Goal: Find specific page/section: Find specific page/section

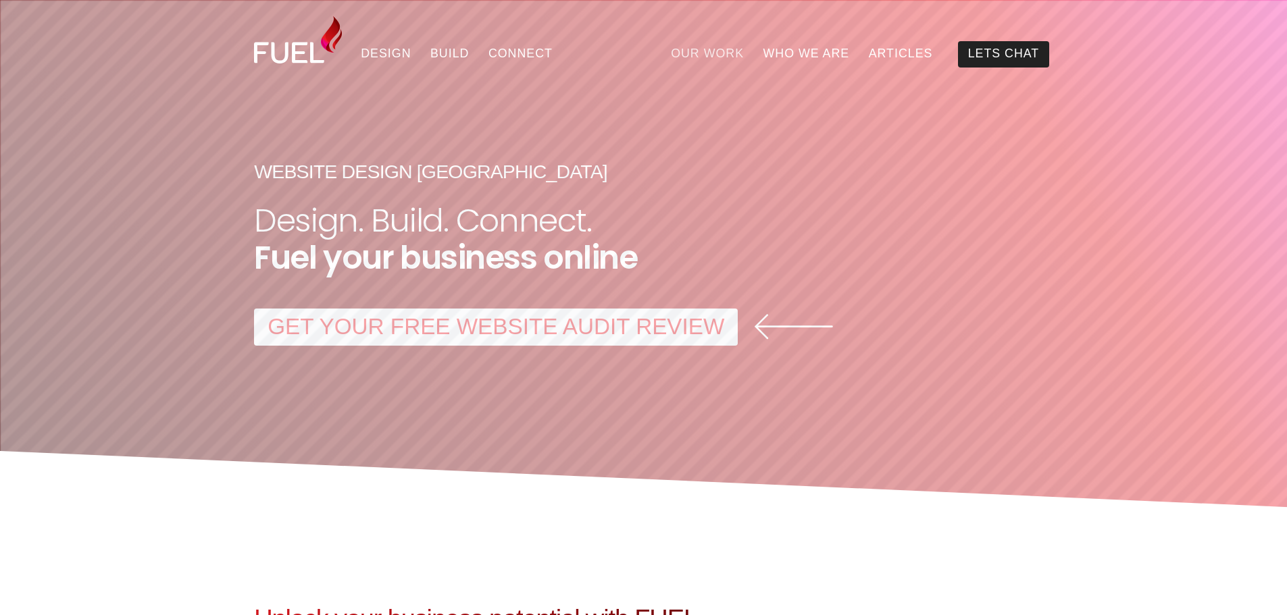
click at [753, 44] on link "Our Work" at bounding box center [707, 54] width 92 height 26
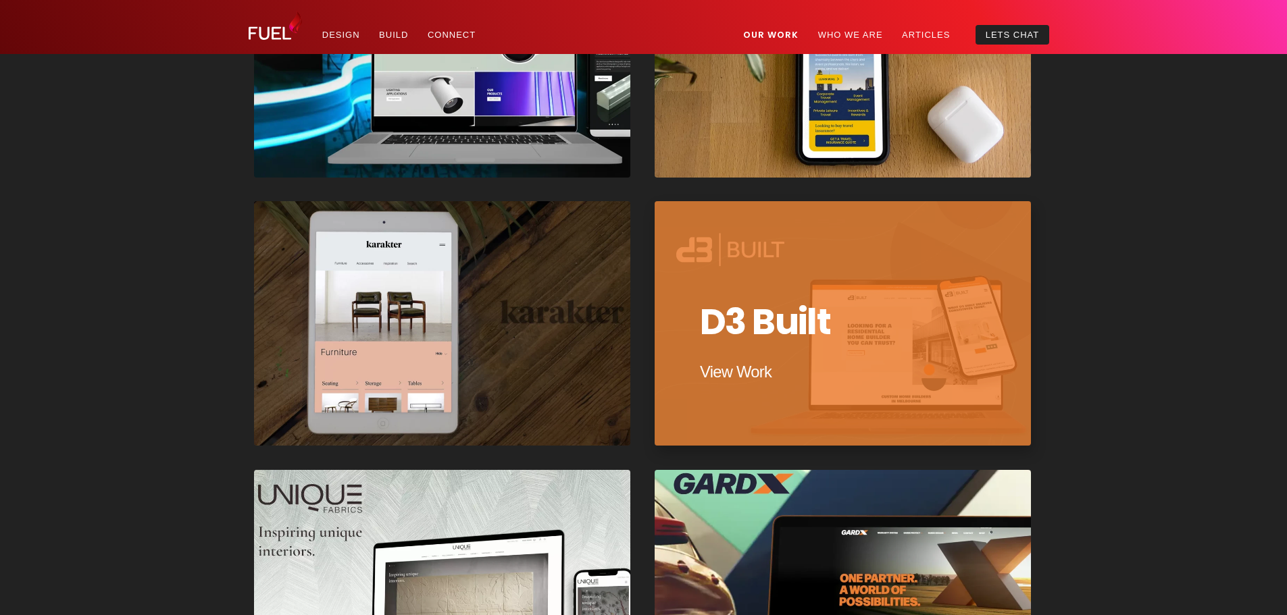
scroll to position [405, 0]
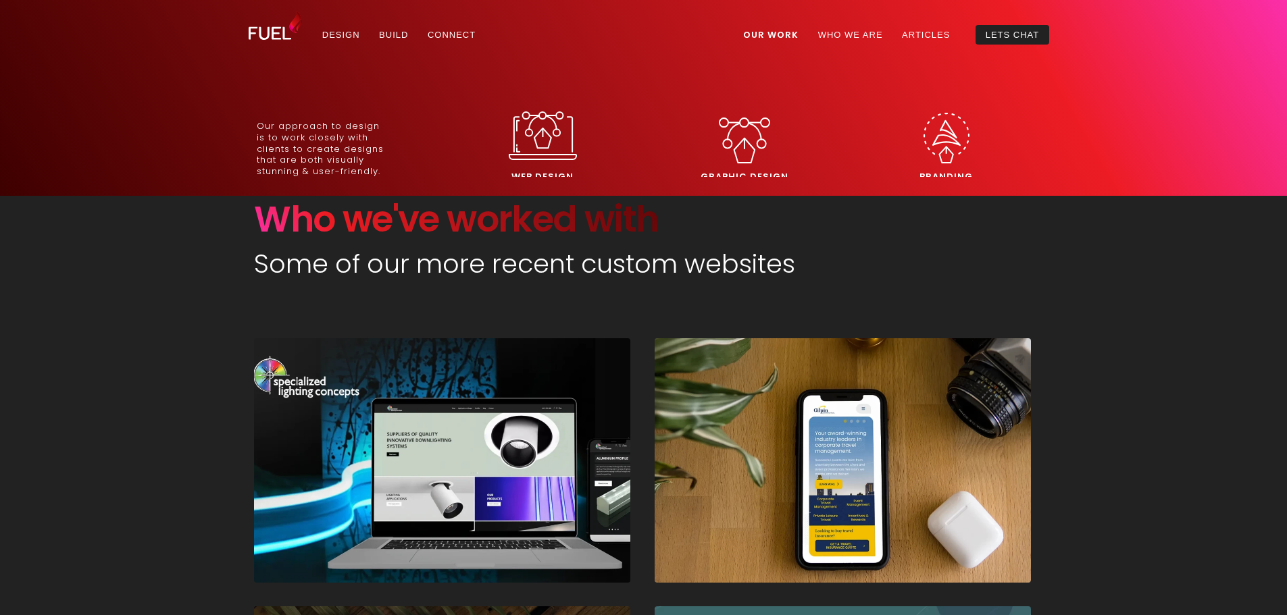
click at [519, 129] on img at bounding box center [543, 135] width 68 height 49
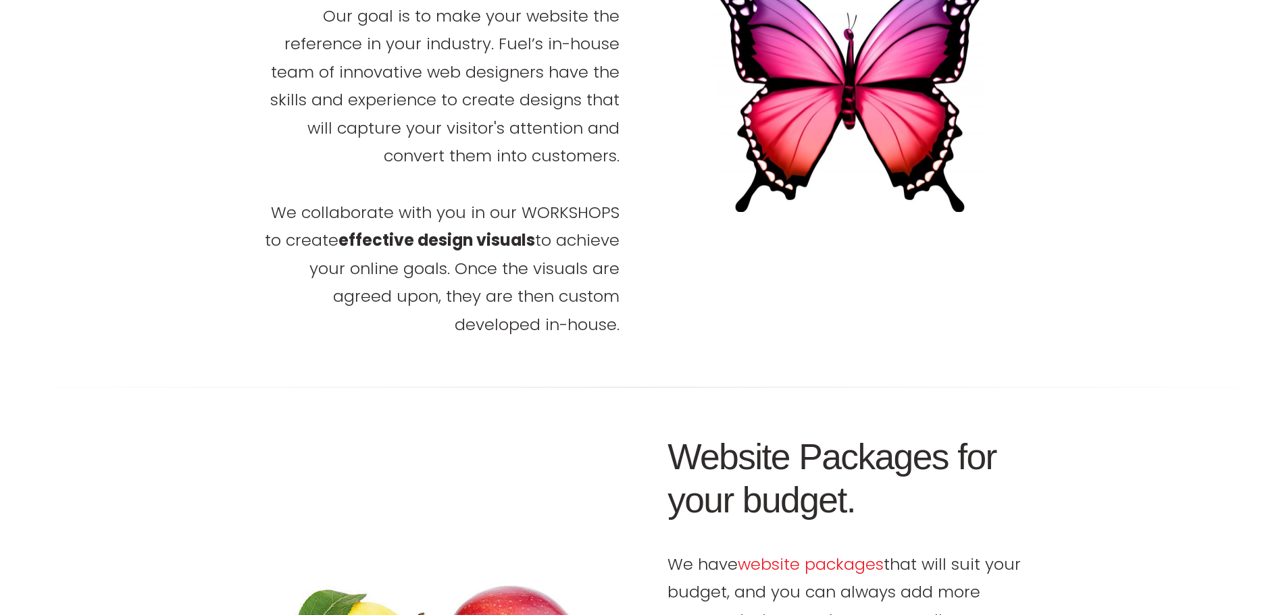
scroll to position [1418, 0]
click at [804, 552] on link "website packages" at bounding box center [811, 563] width 146 height 22
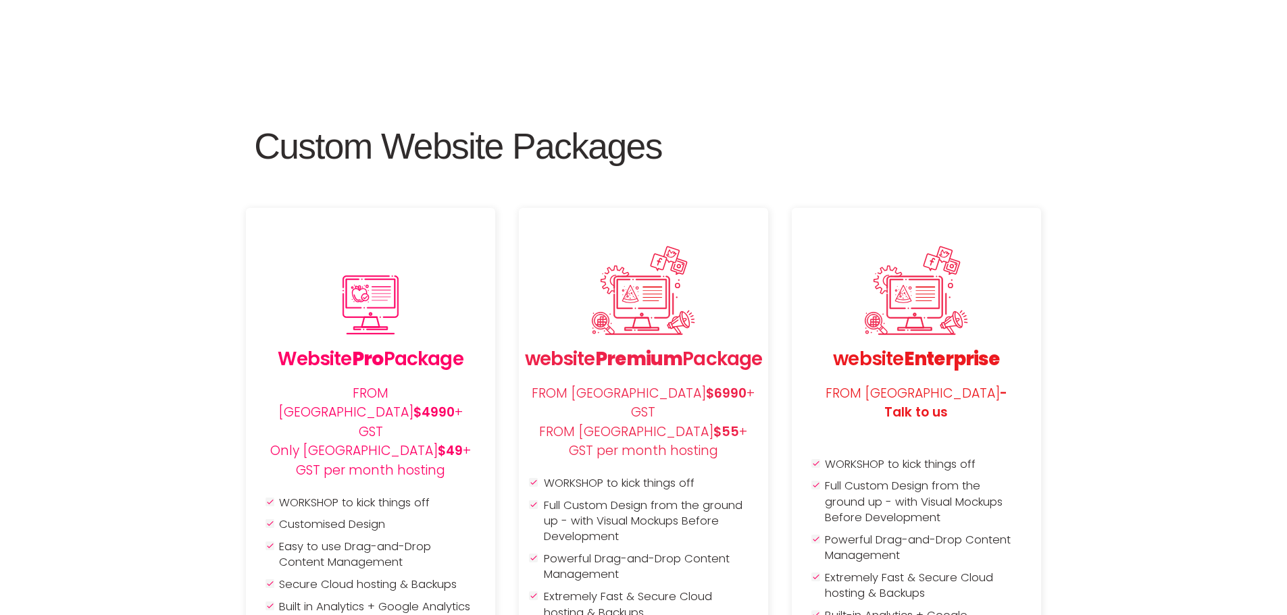
scroll to position [1148, 0]
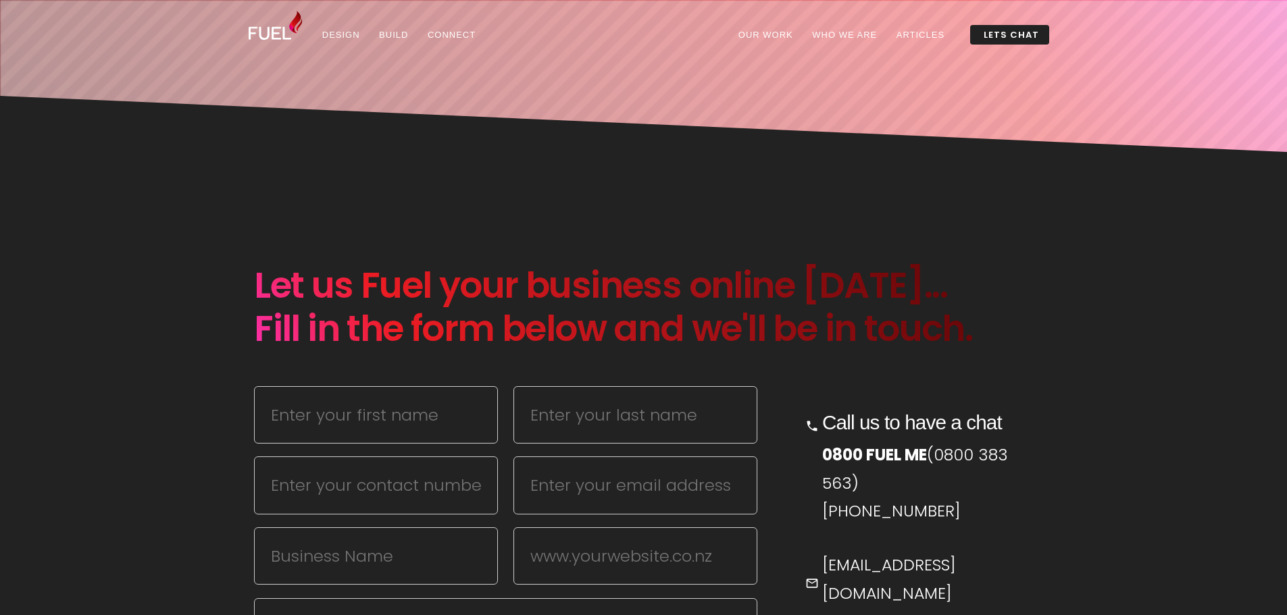
scroll to position [338, 0]
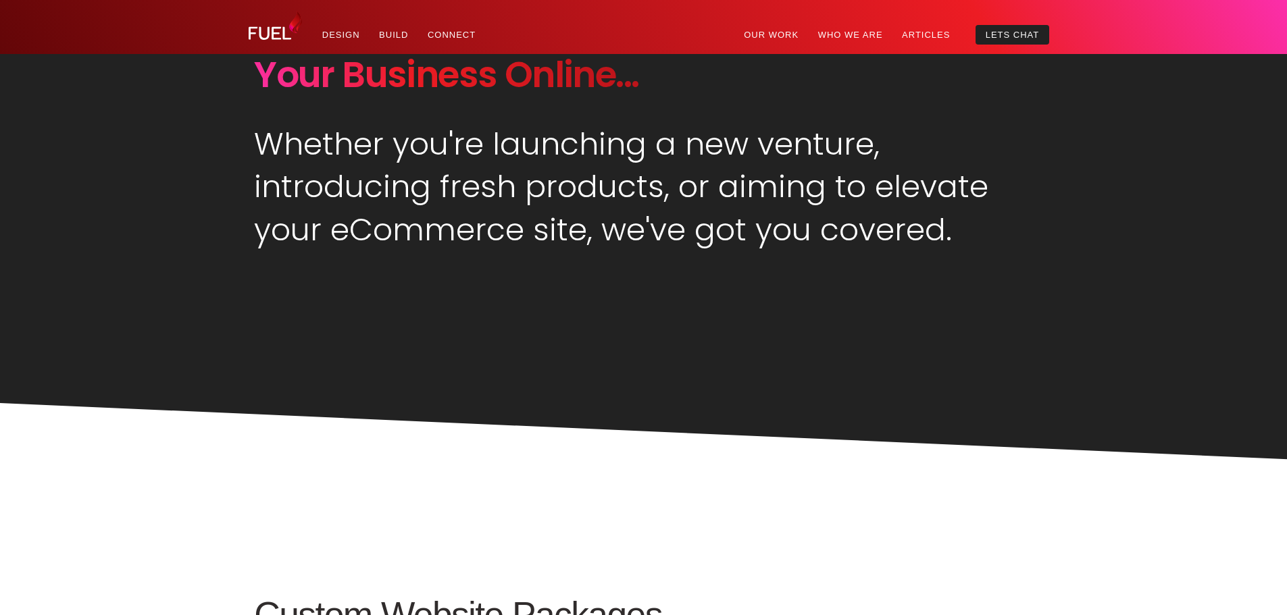
scroll to position [608, 0]
